Goal: Check status: Check status

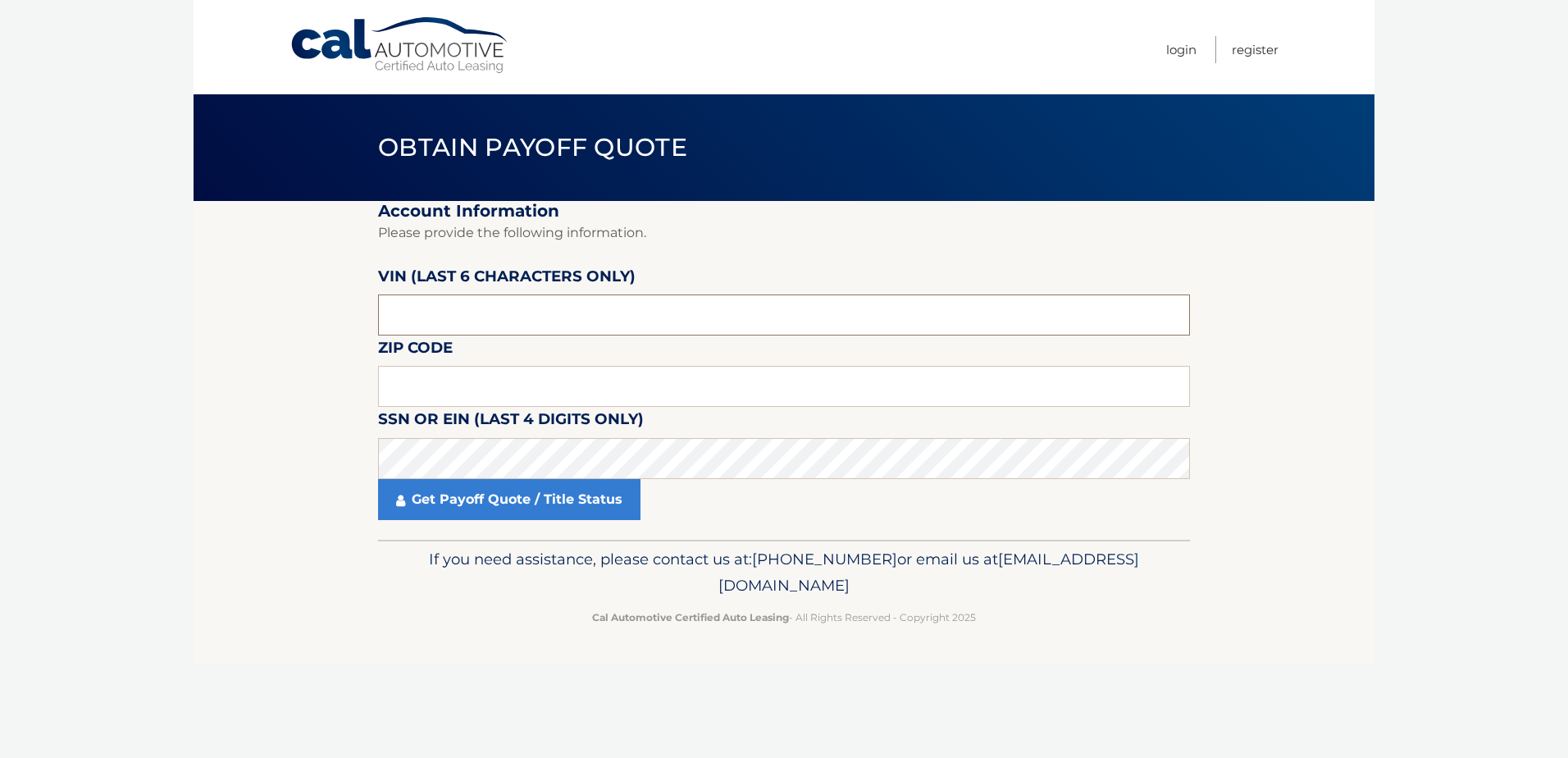
click at [490, 320] on input "text" at bounding box center [784, 315] width 811 height 41
type input "006563"
click at [433, 390] on input "text" at bounding box center [784, 386] width 811 height 41
type input "10516"
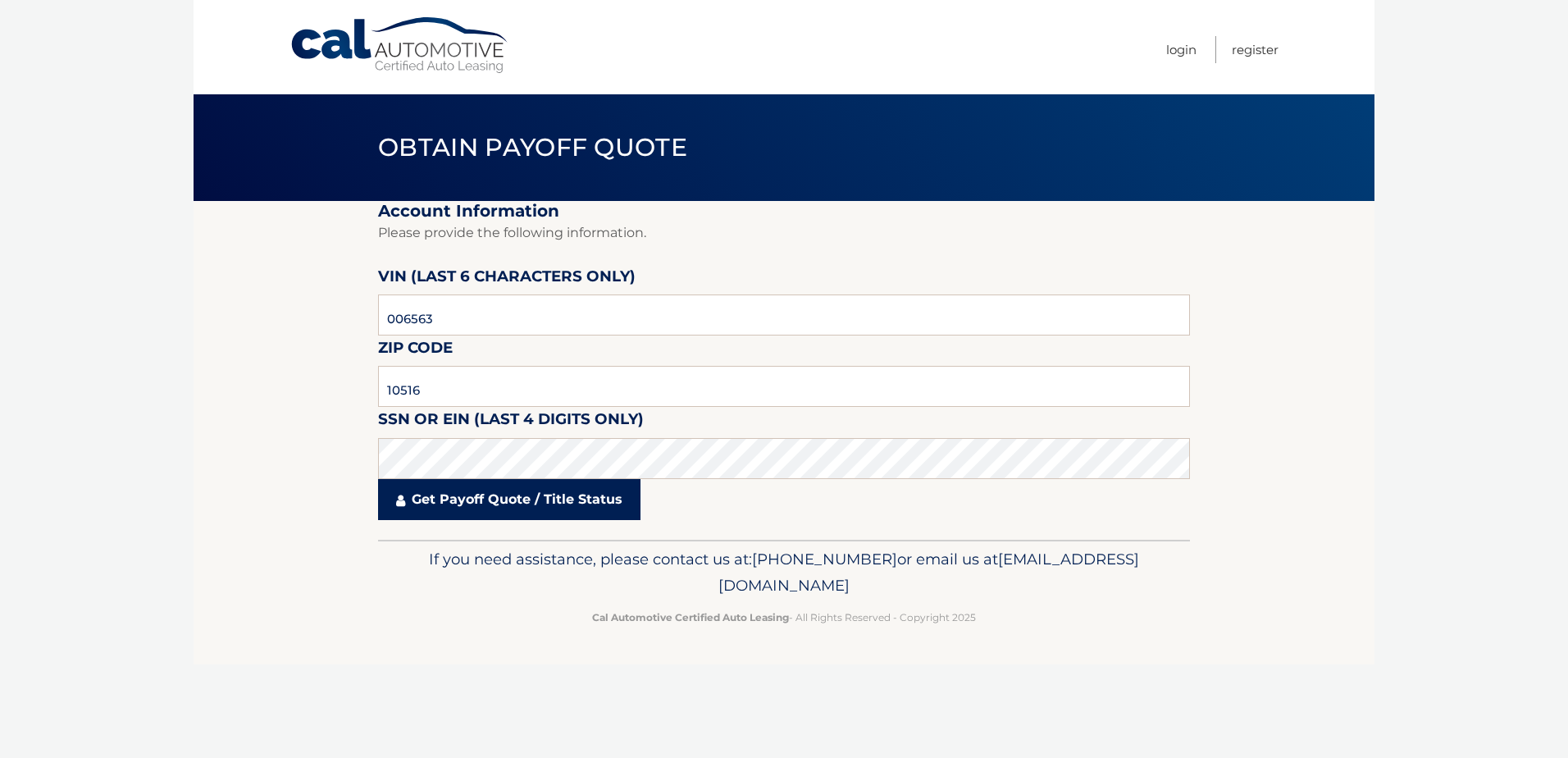
click at [493, 512] on link "Get Payoff Quote / Title Status" at bounding box center [509, 500] width 262 height 41
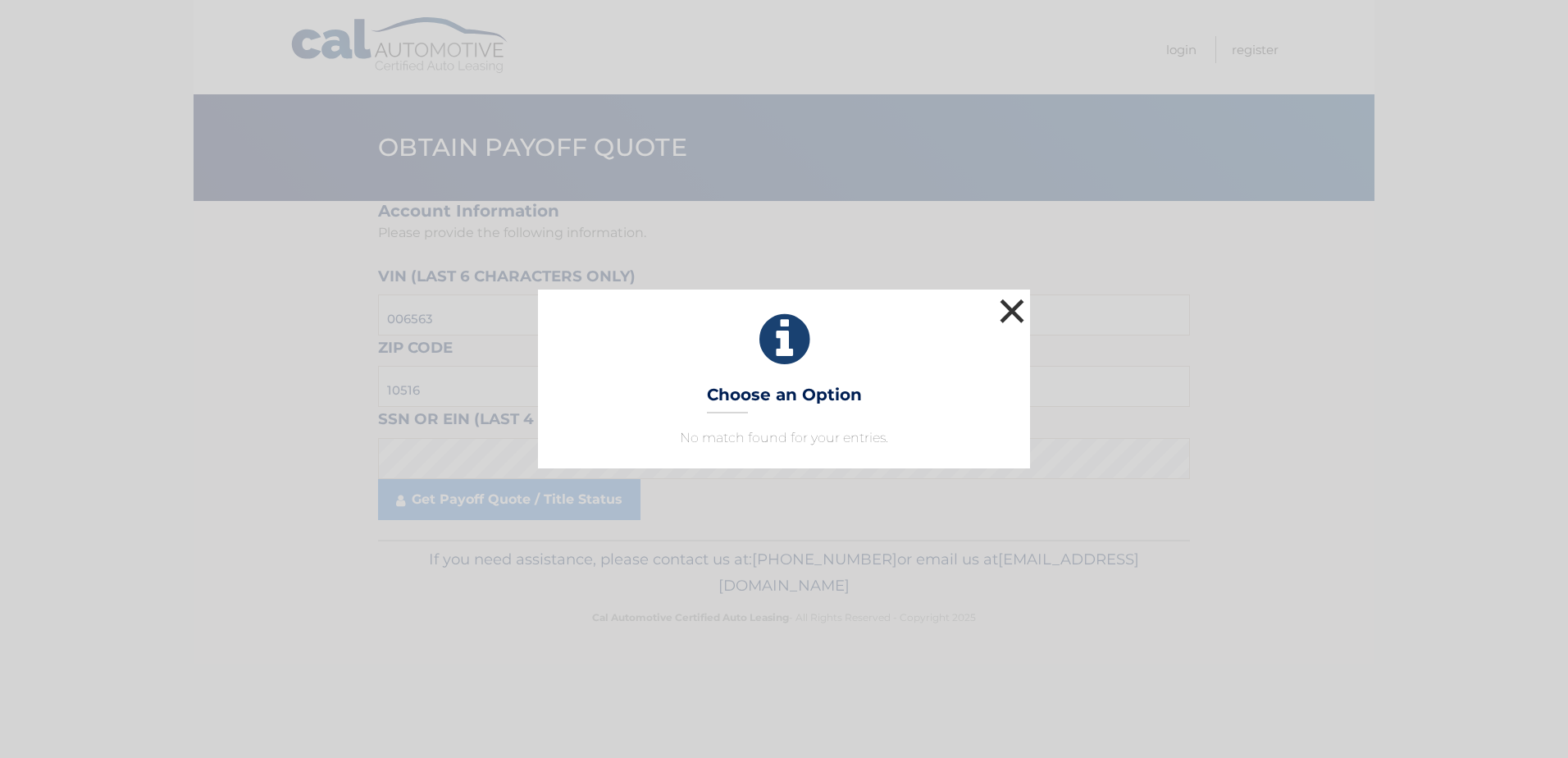
click at [1015, 310] on button "×" at bounding box center [1012, 311] width 33 height 33
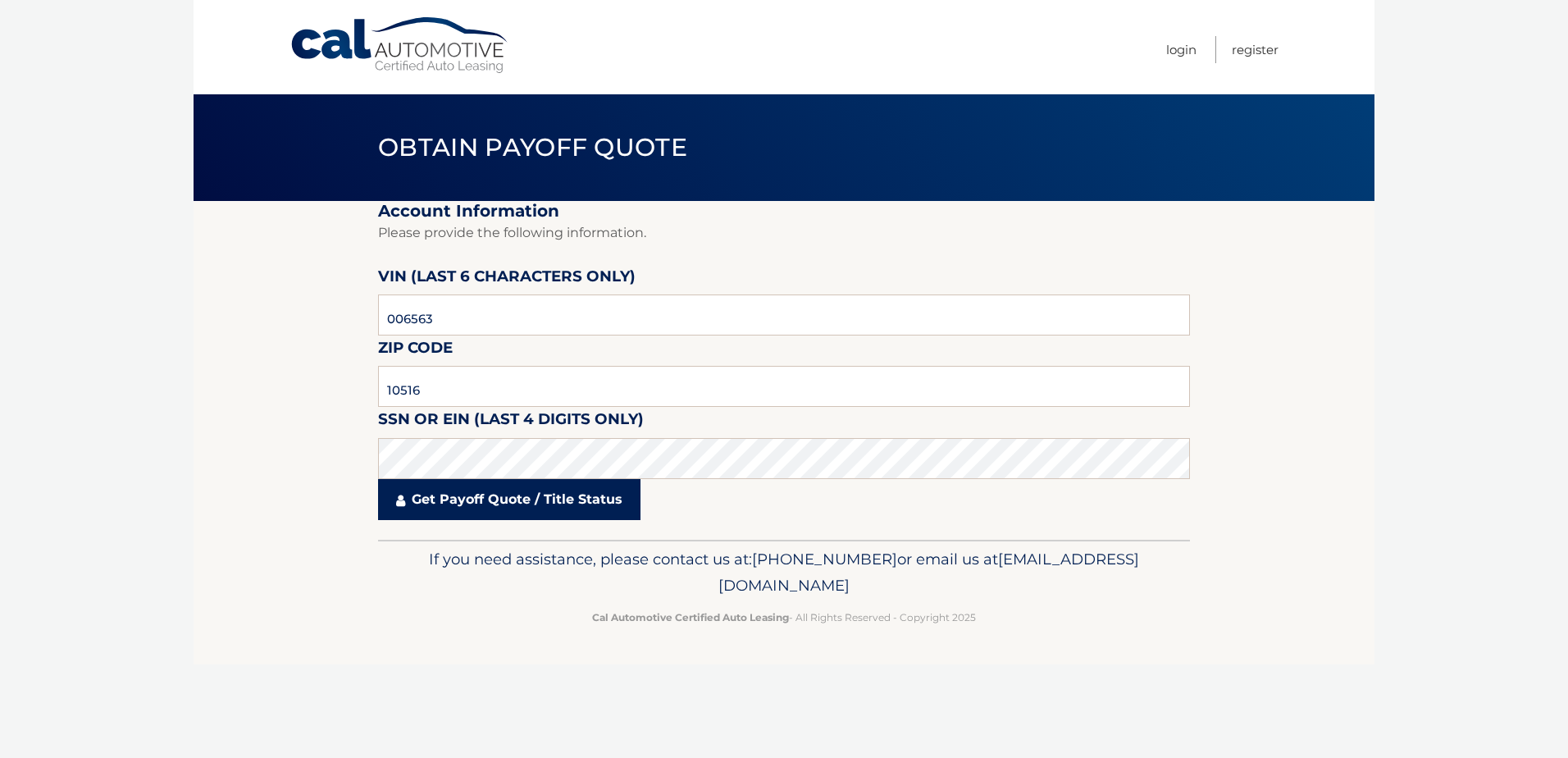
click at [471, 500] on link "Get Payoff Quote / Title Status" at bounding box center [509, 500] width 262 height 41
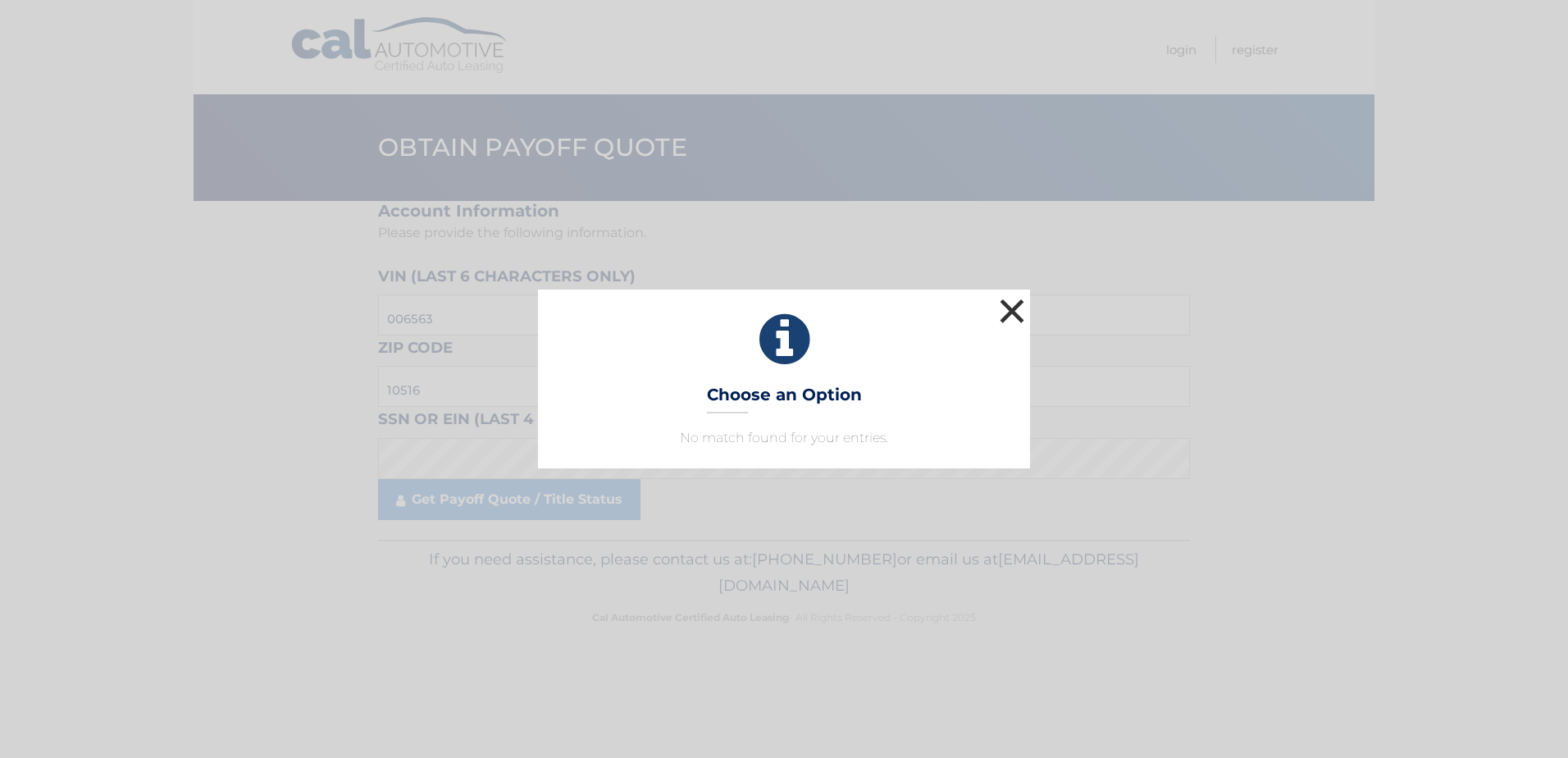
click at [1022, 302] on button "×" at bounding box center [1012, 311] width 33 height 33
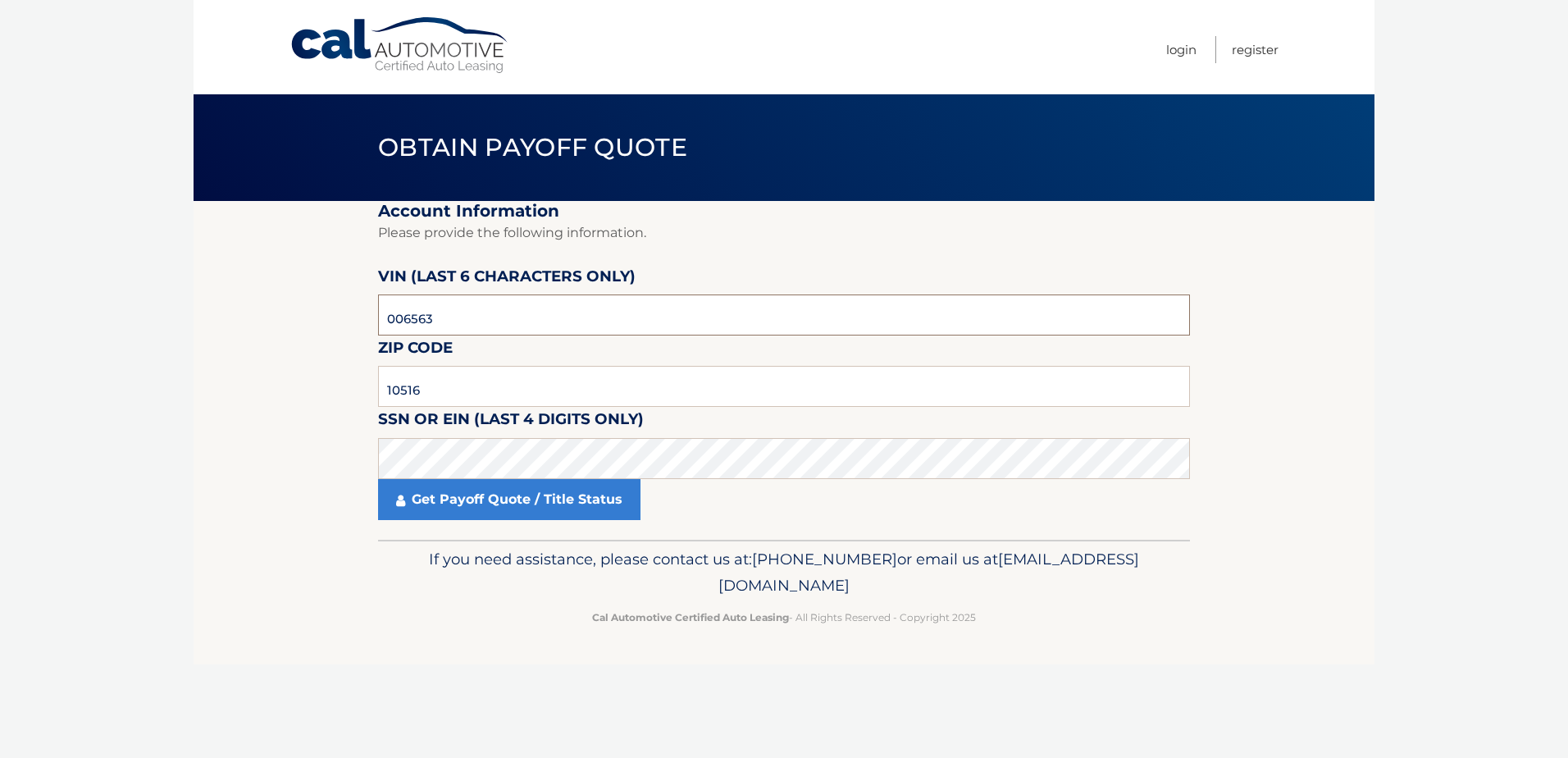
click at [491, 316] on input "006563" at bounding box center [784, 315] width 811 height 41
type input "0*****"
type input "006539"
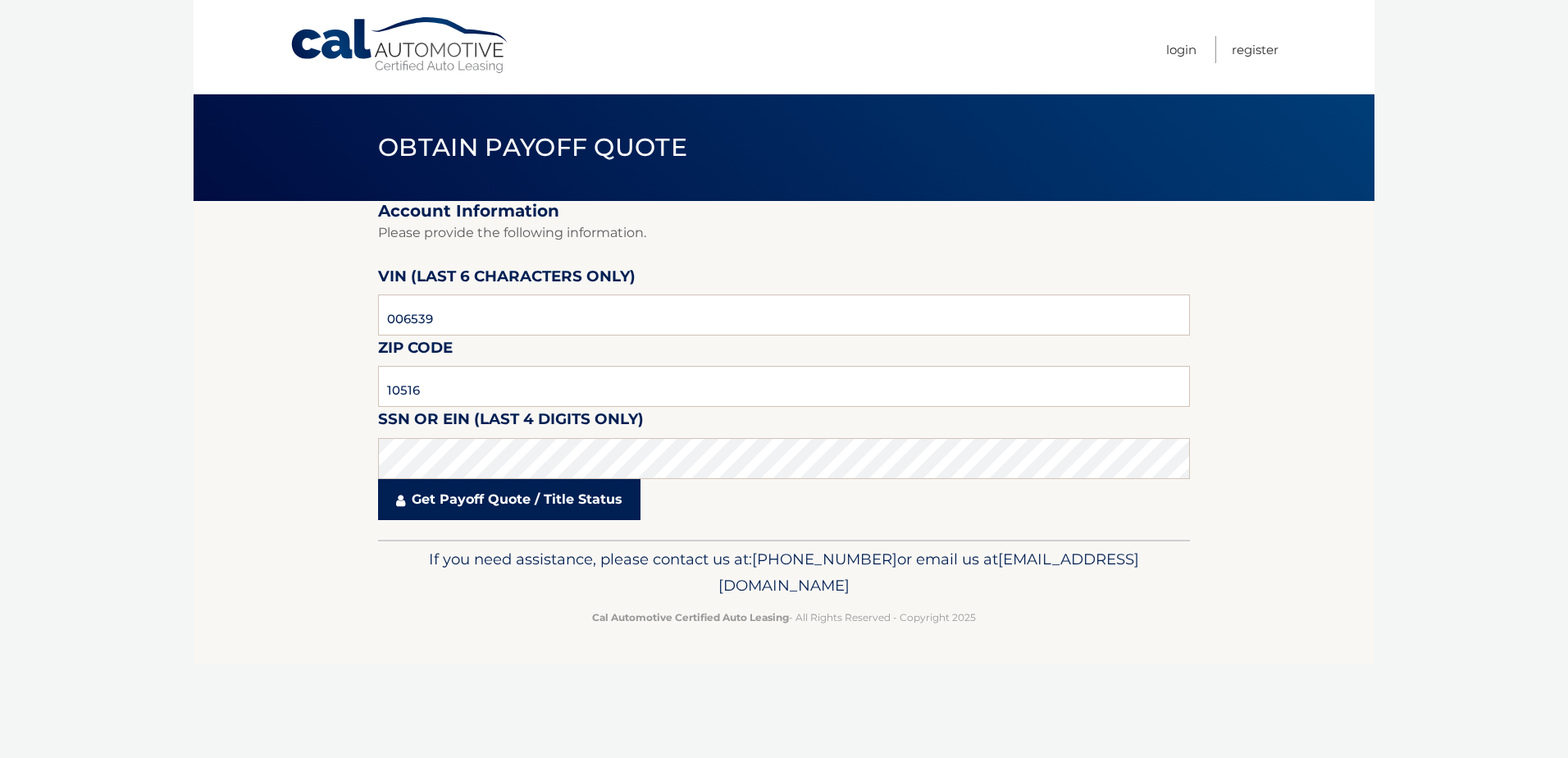
click at [502, 507] on link "Get Payoff Quote / Title Status" at bounding box center [509, 500] width 262 height 41
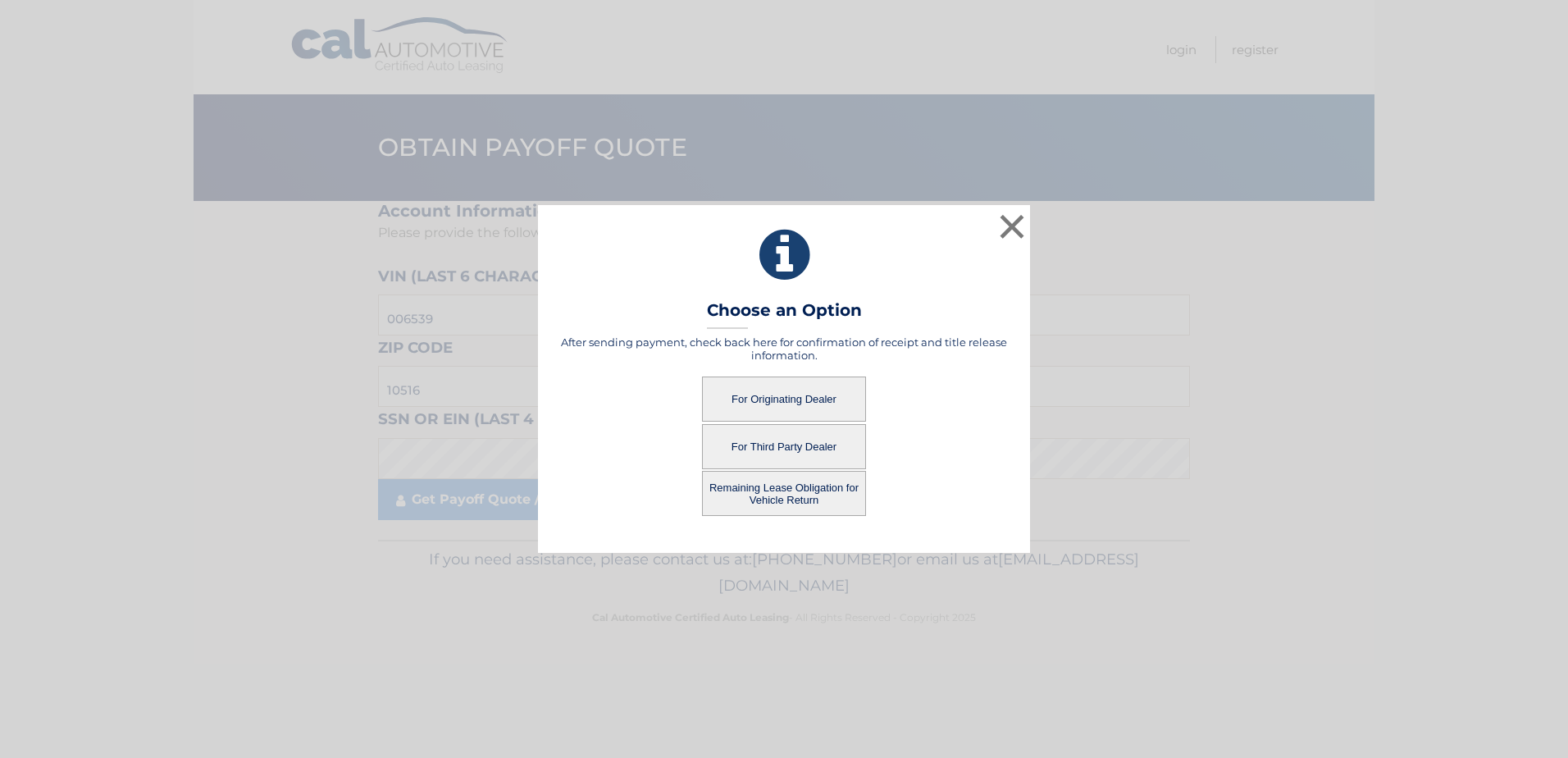
click at [818, 396] on button "For Originating Dealer" at bounding box center [784, 399] width 164 height 45
click at [773, 398] on button "For Originating Dealer" at bounding box center [784, 399] width 164 height 45
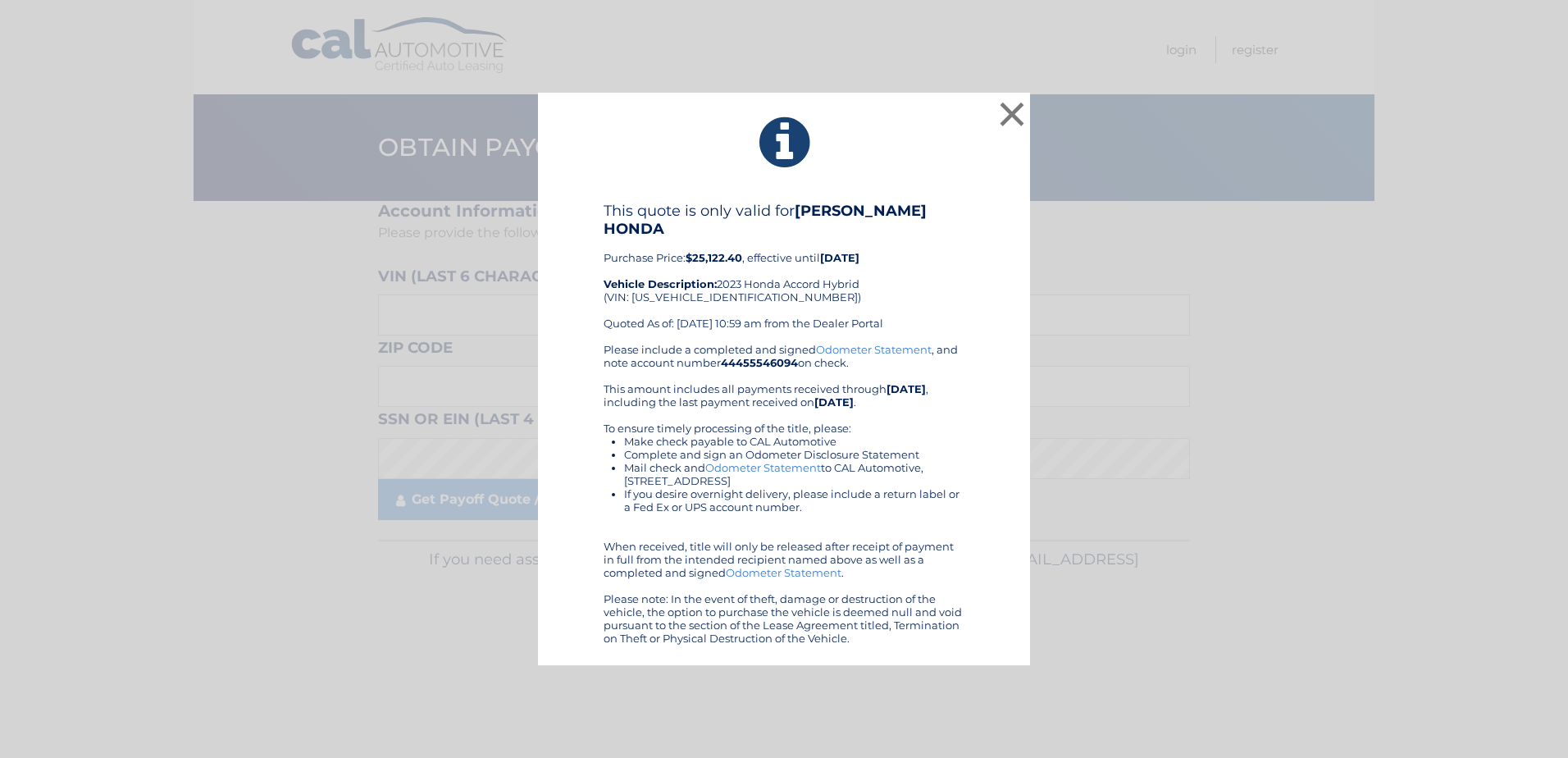
drag, startPoint x: 930, startPoint y: 150, endPoint x: 939, endPoint y: 139, distance: 14.2
click at [1003, 128] on button "×" at bounding box center [1012, 114] width 33 height 33
